Goal: Task Accomplishment & Management: Use online tool/utility

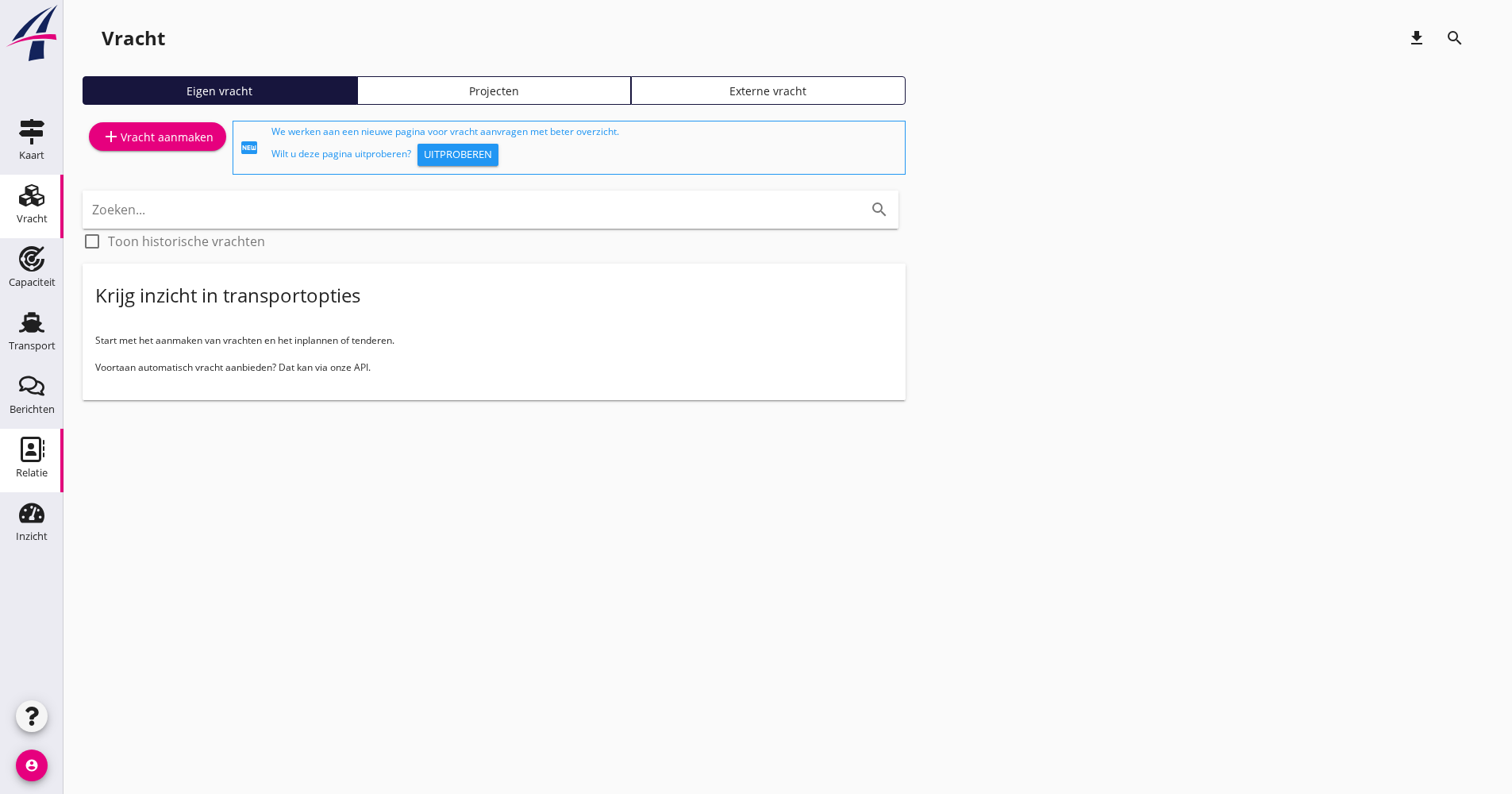
click at [40, 453] on use at bounding box center [32, 449] width 23 height 25
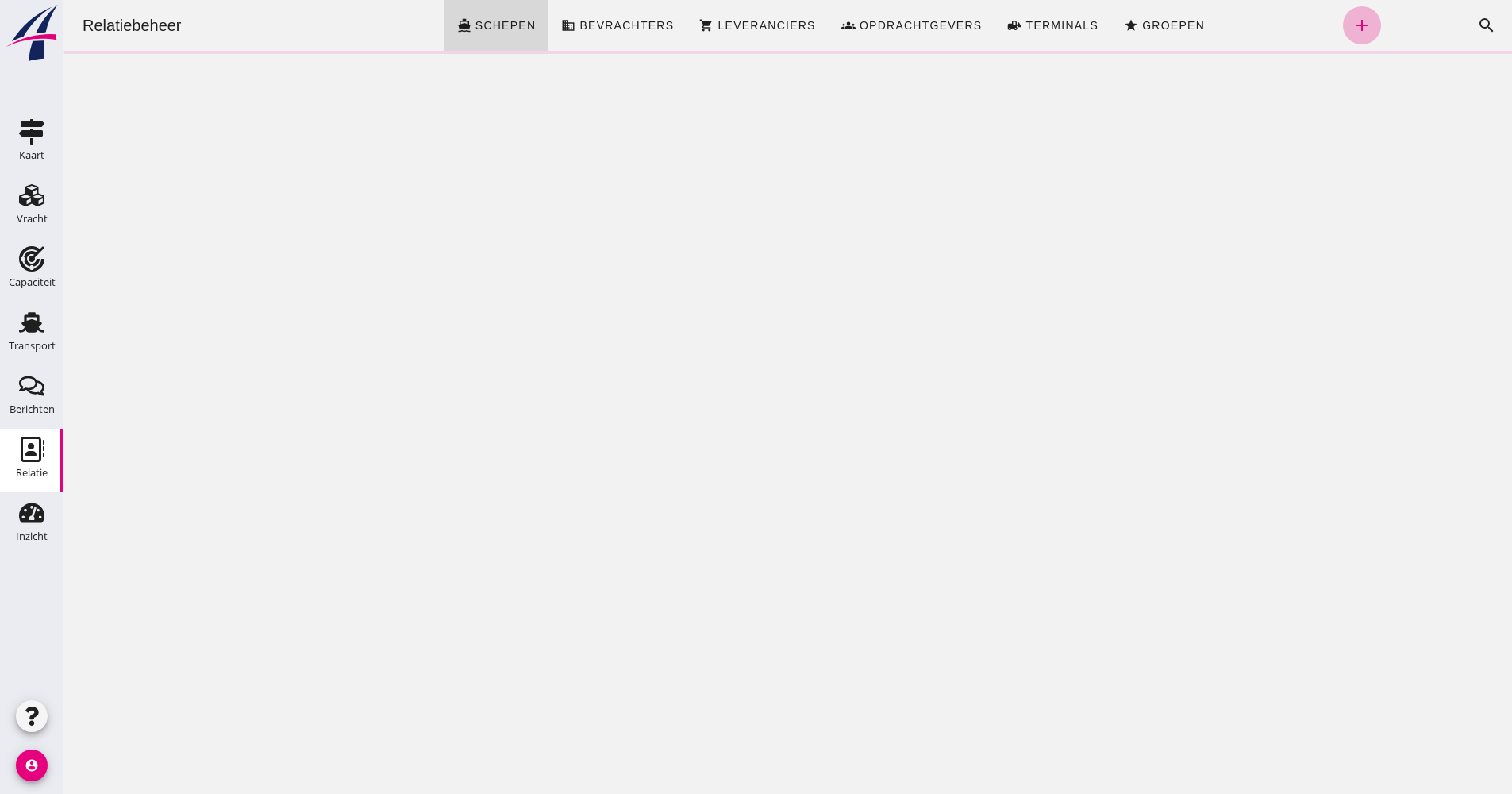
click at [1353, 23] on icon "add" at bounding box center [1363, 25] width 20 height 20
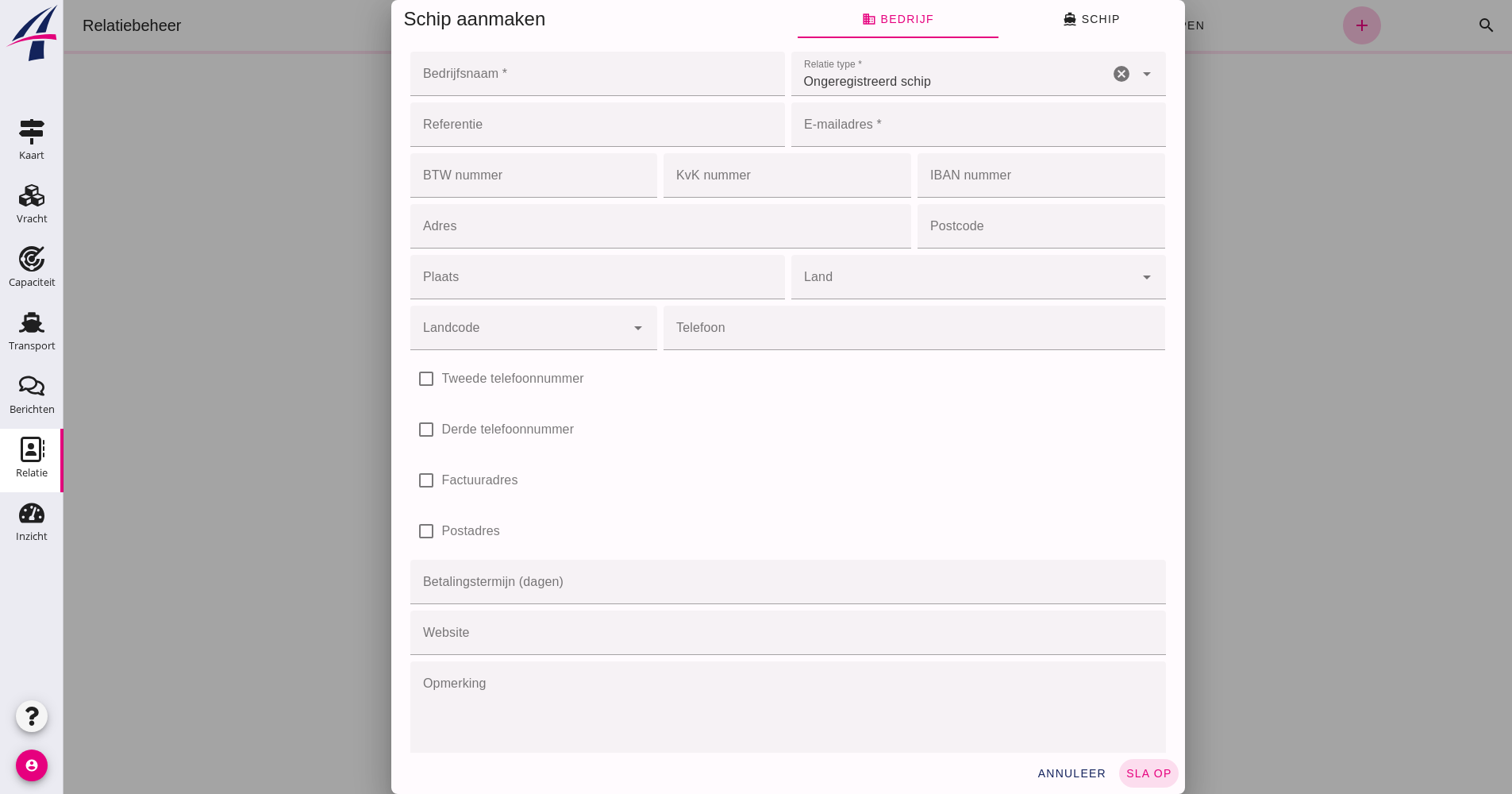
click at [1290, 148] on div at bounding box center [787, 397] width 1449 height 794
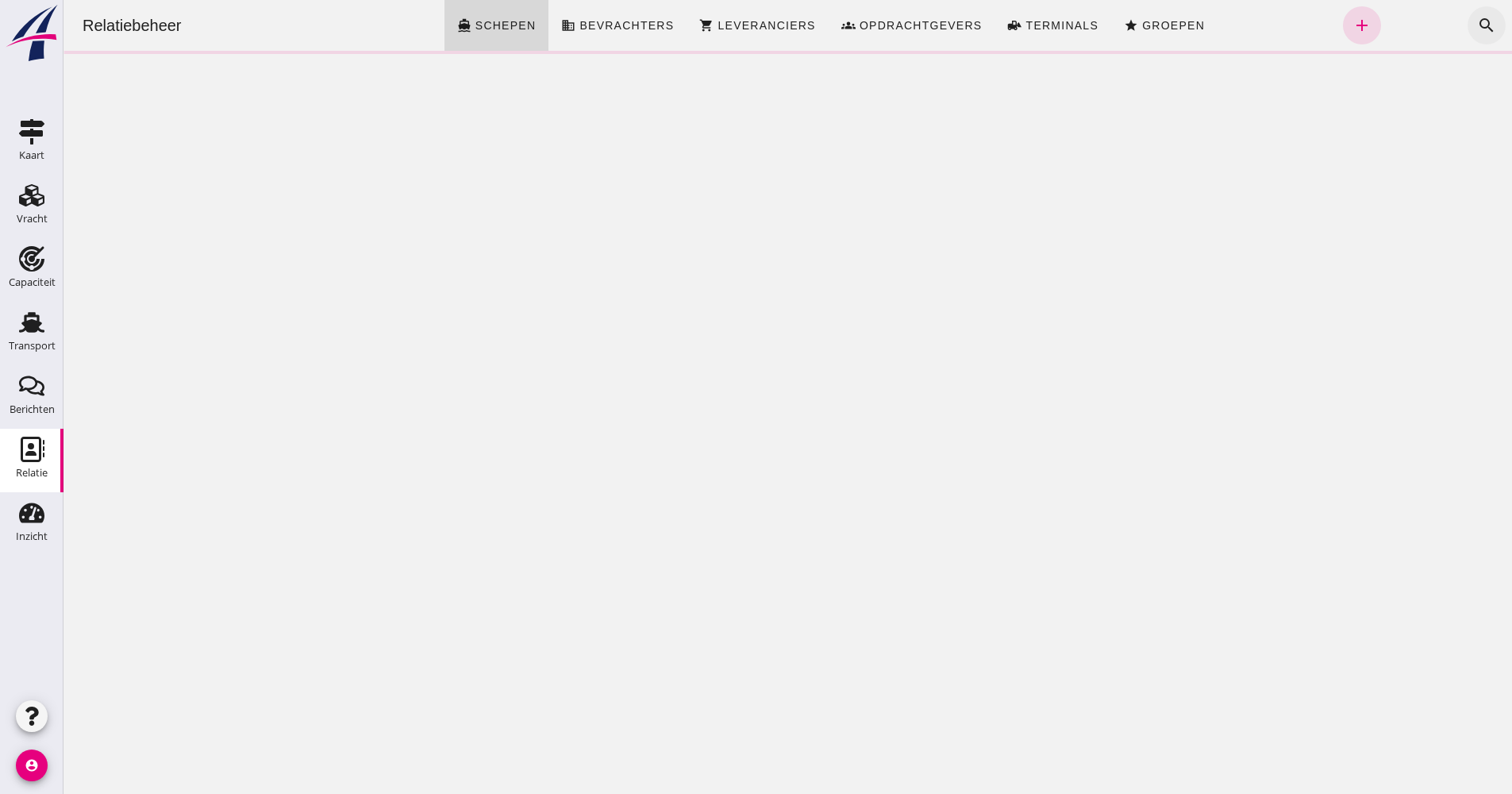
click at [1479, 26] on icon "search" at bounding box center [1488, 25] width 20 height 20
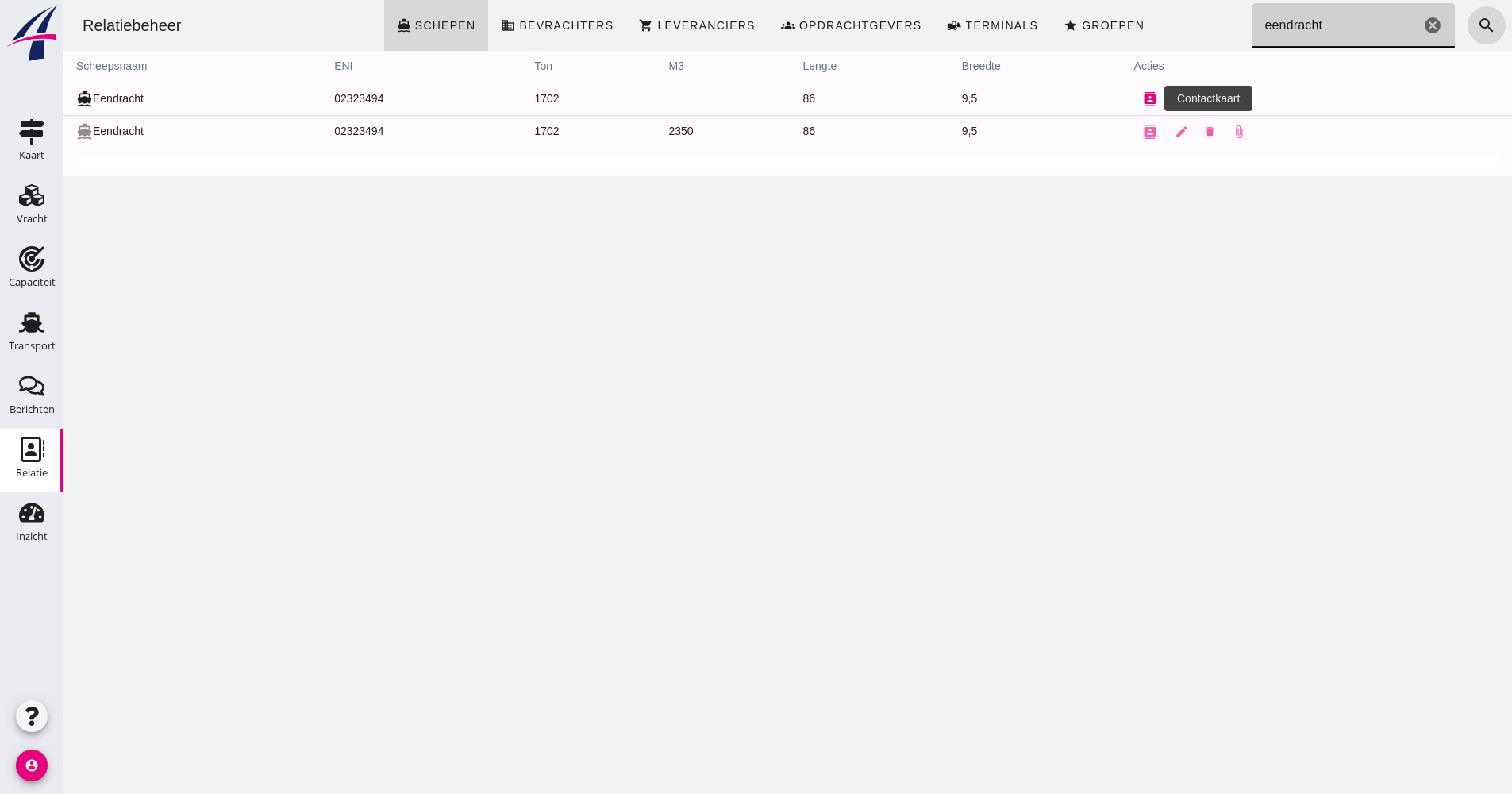
type input "eendracht"
click at [1143, 92] on icon "contacts" at bounding box center [1150, 99] width 15 height 15
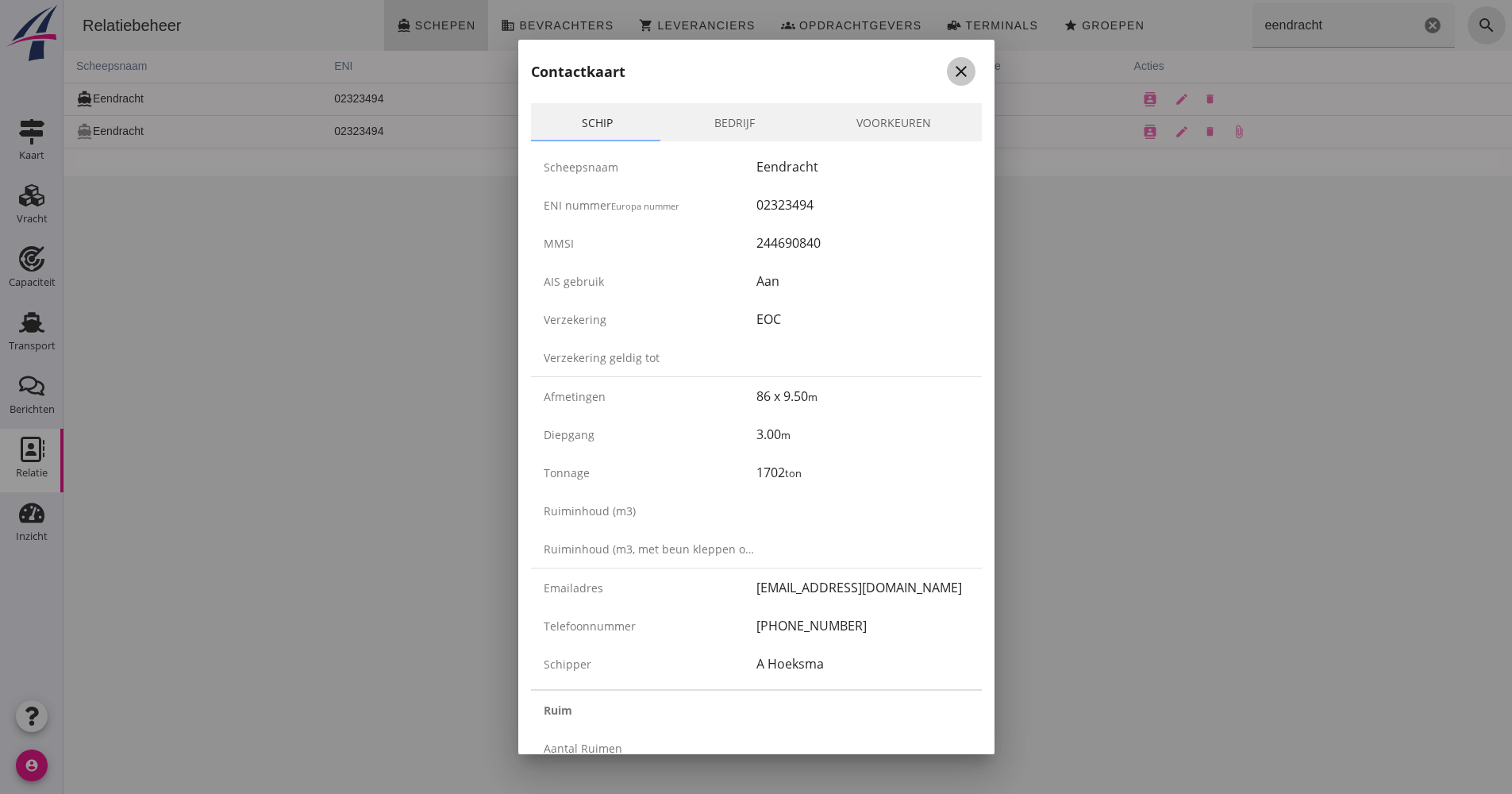
click at [958, 70] on div "close" at bounding box center [961, 71] width 28 height 20
